Goal: Transaction & Acquisition: Purchase product/service

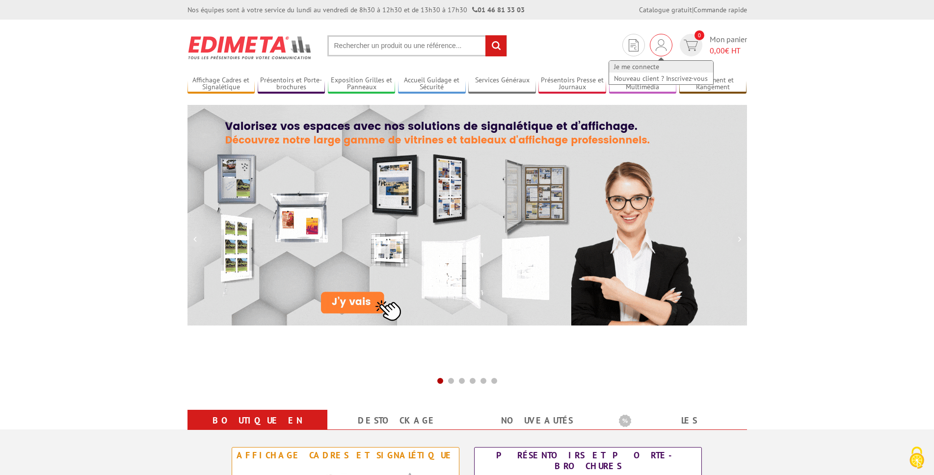
click at [644, 61] on link "Je me connecte" at bounding box center [661, 67] width 104 height 12
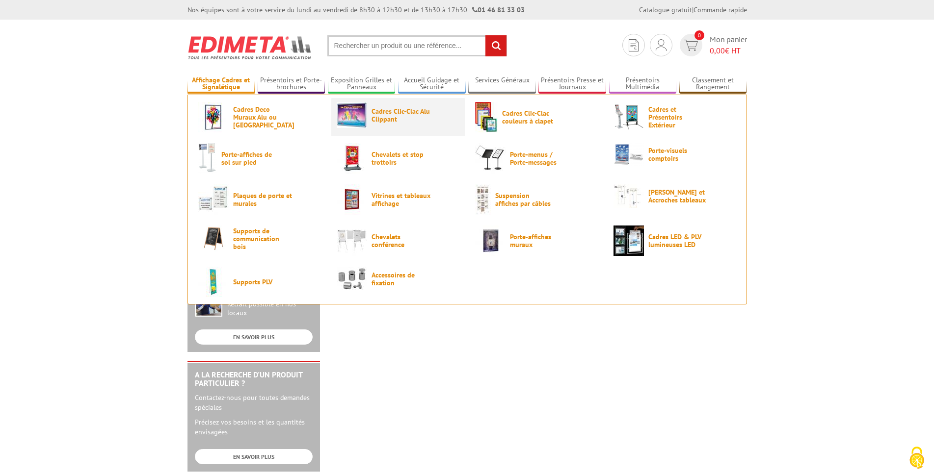
click at [389, 116] on span "Cadres Clic-Clac Alu Clippant" at bounding box center [400, 115] width 59 height 16
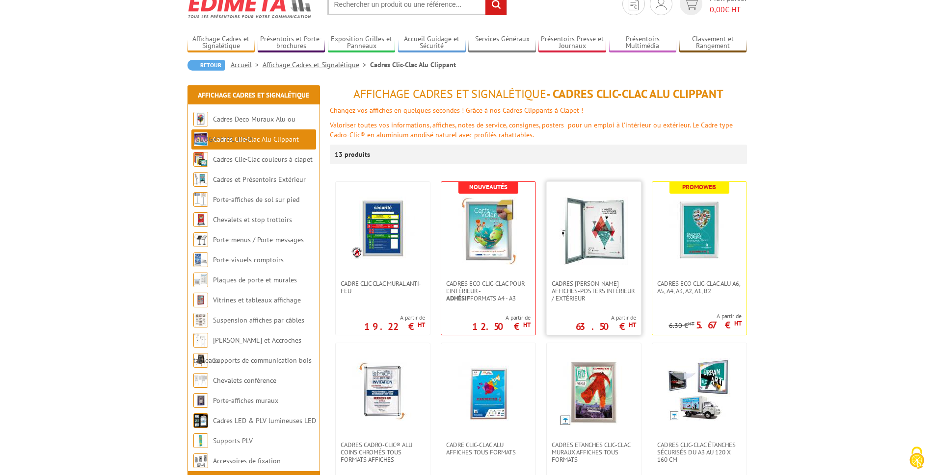
scroll to position [98, 0]
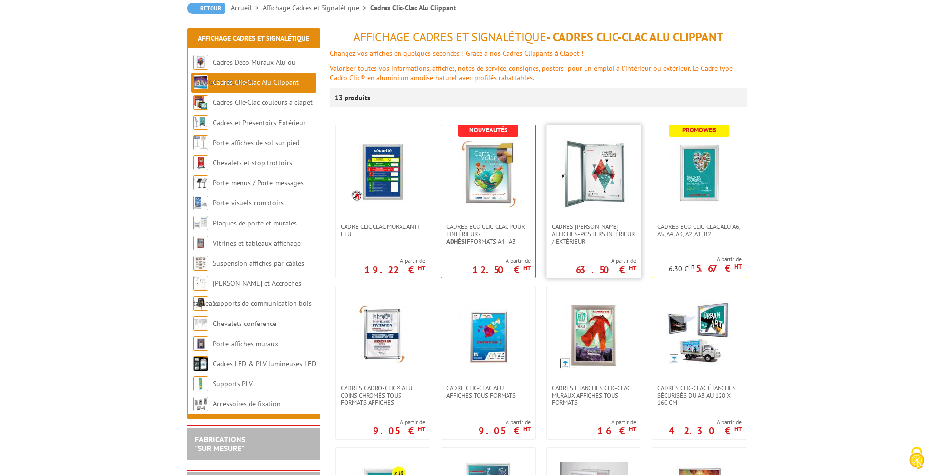
click at [587, 181] on img at bounding box center [593, 174] width 69 height 69
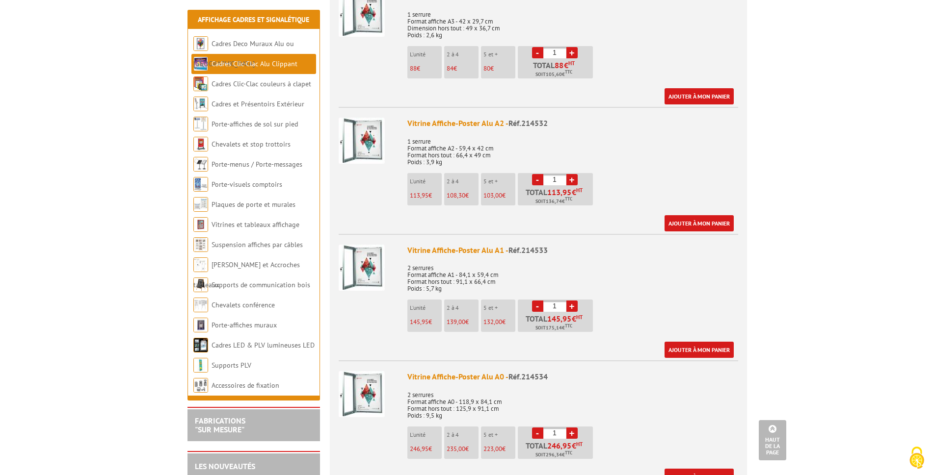
scroll to position [540, 0]
